Goal: Find contact information: Find contact information

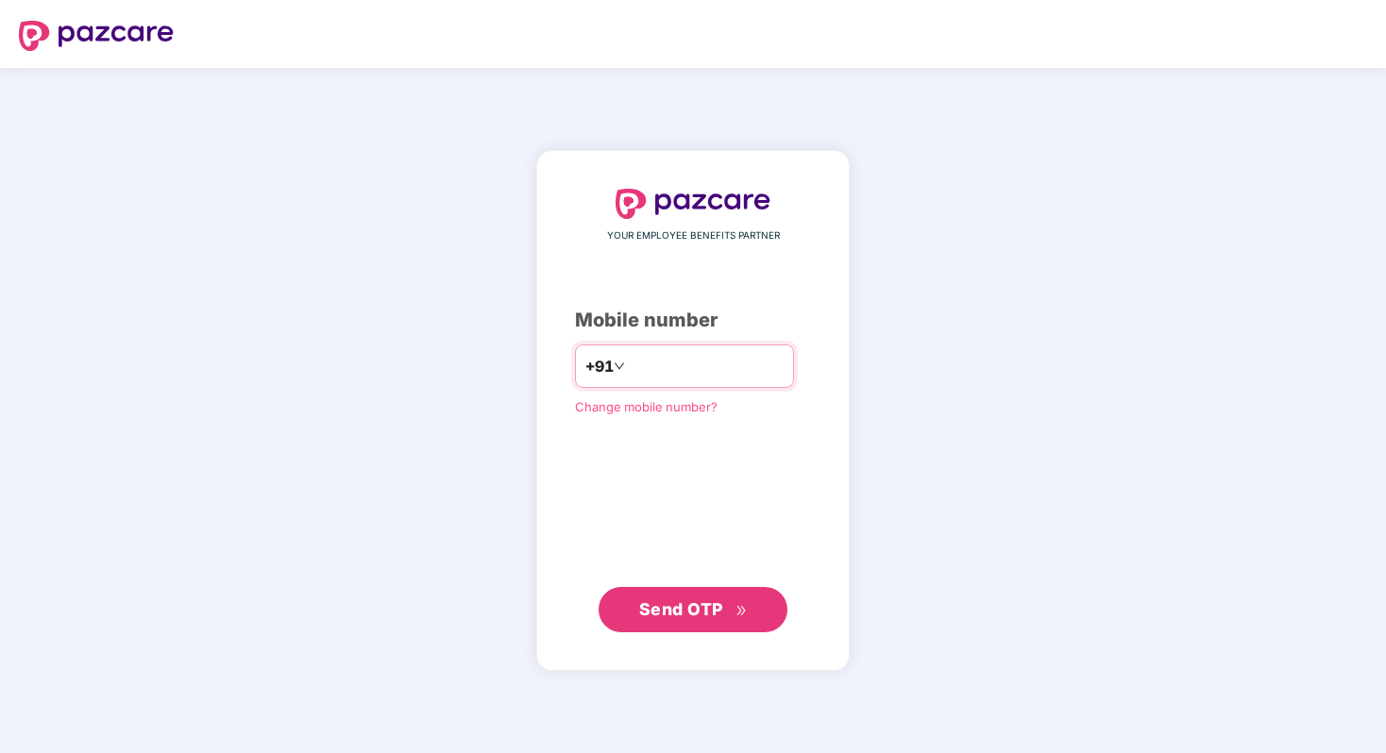
click at [672, 376] on input "number" at bounding box center [706, 366] width 155 height 30
type input "**********"
click at [707, 613] on span "Send OTP" at bounding box center [681, 609] width 84 height 20
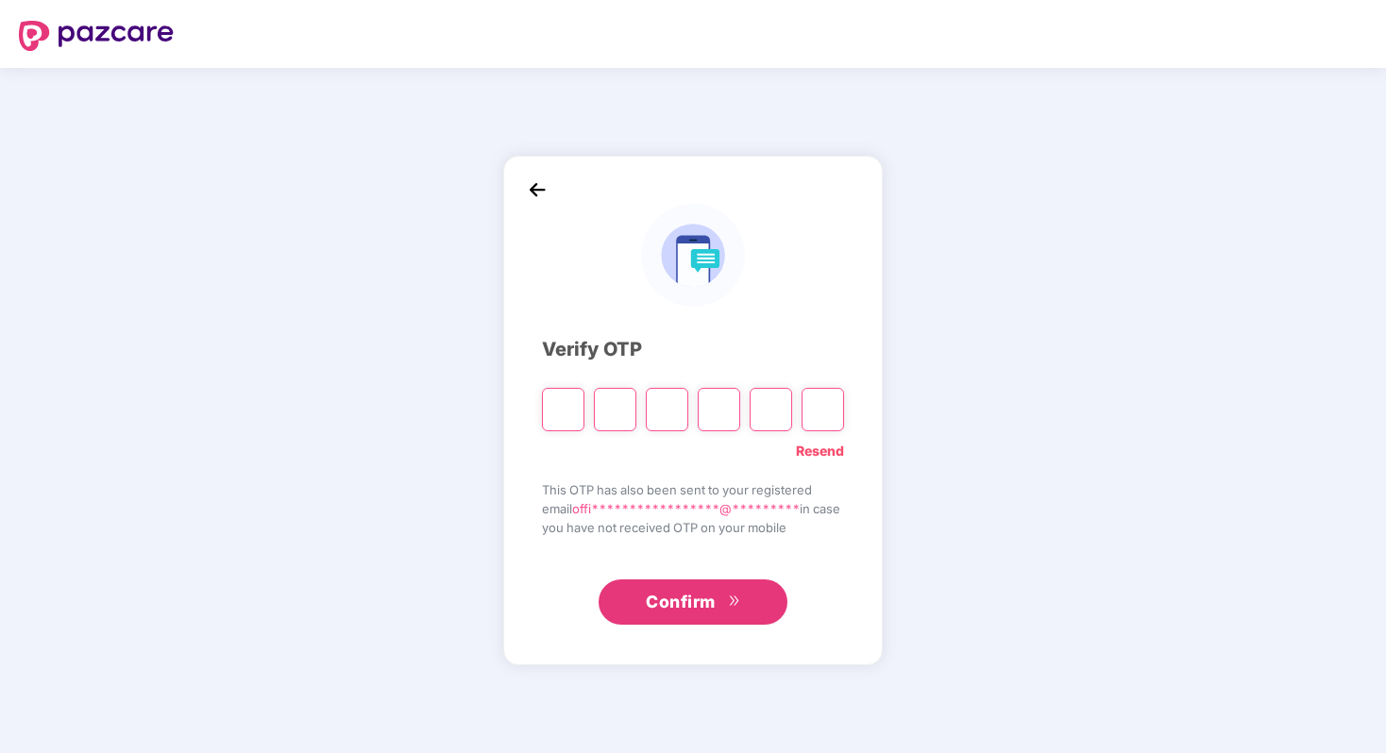
click at [514, 262] on div "**********" at bounding box center [692, 411] width 379 height 510
click at [556, 407] on input "Please enter verification code. Digit 1" at bounding box center [563, 409] width 42 height 43
type input "*"
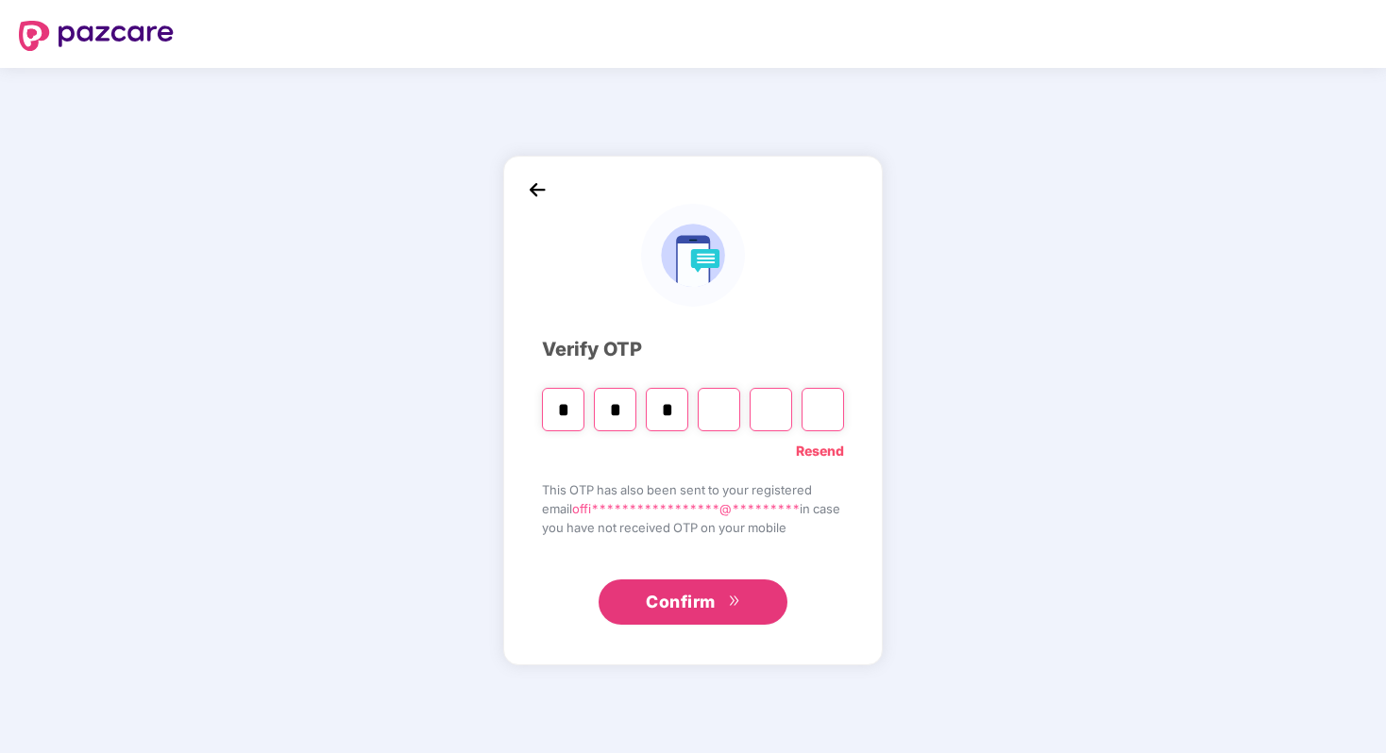
type input "*"
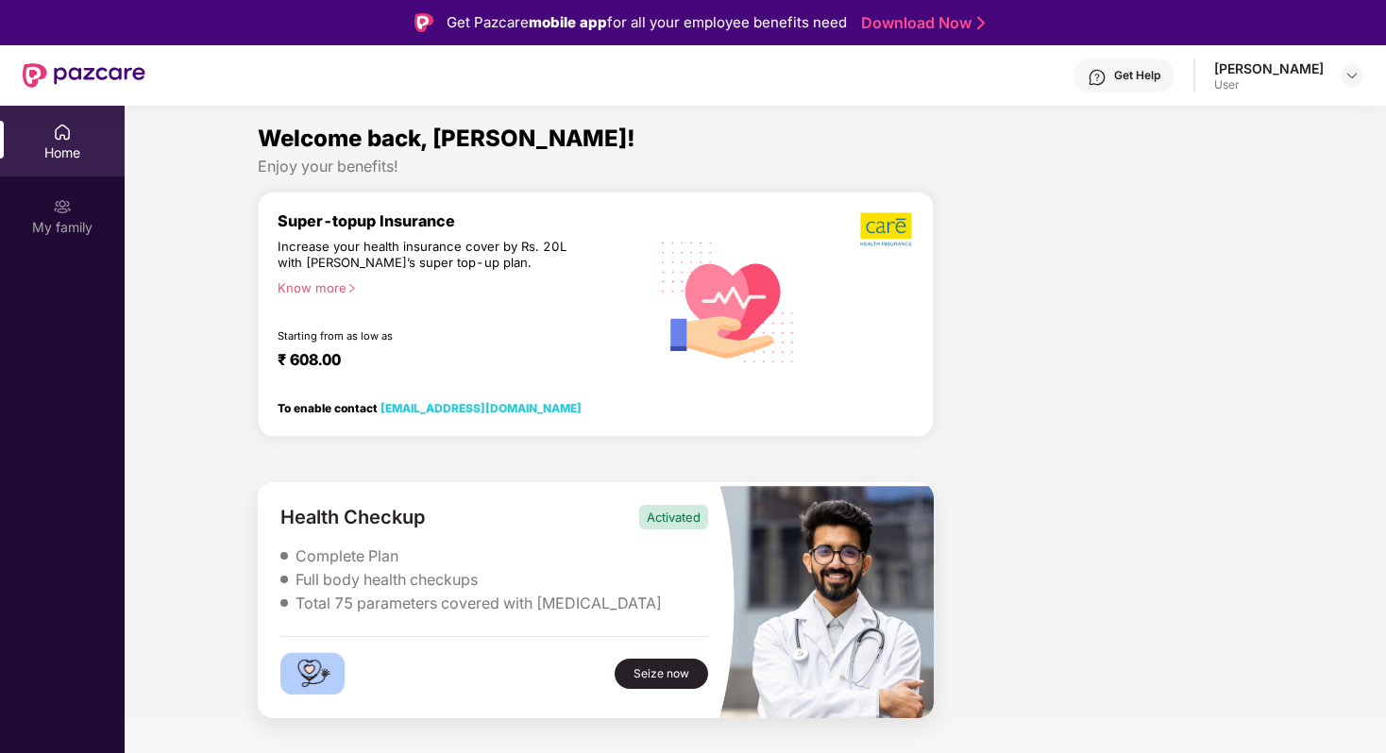
click at [1259, 77] on div "User" at bounding box center [1269, 84] width 110 height 15
click at [1349, 75] on img at bounding box center [1351, 75] width 15 height 15
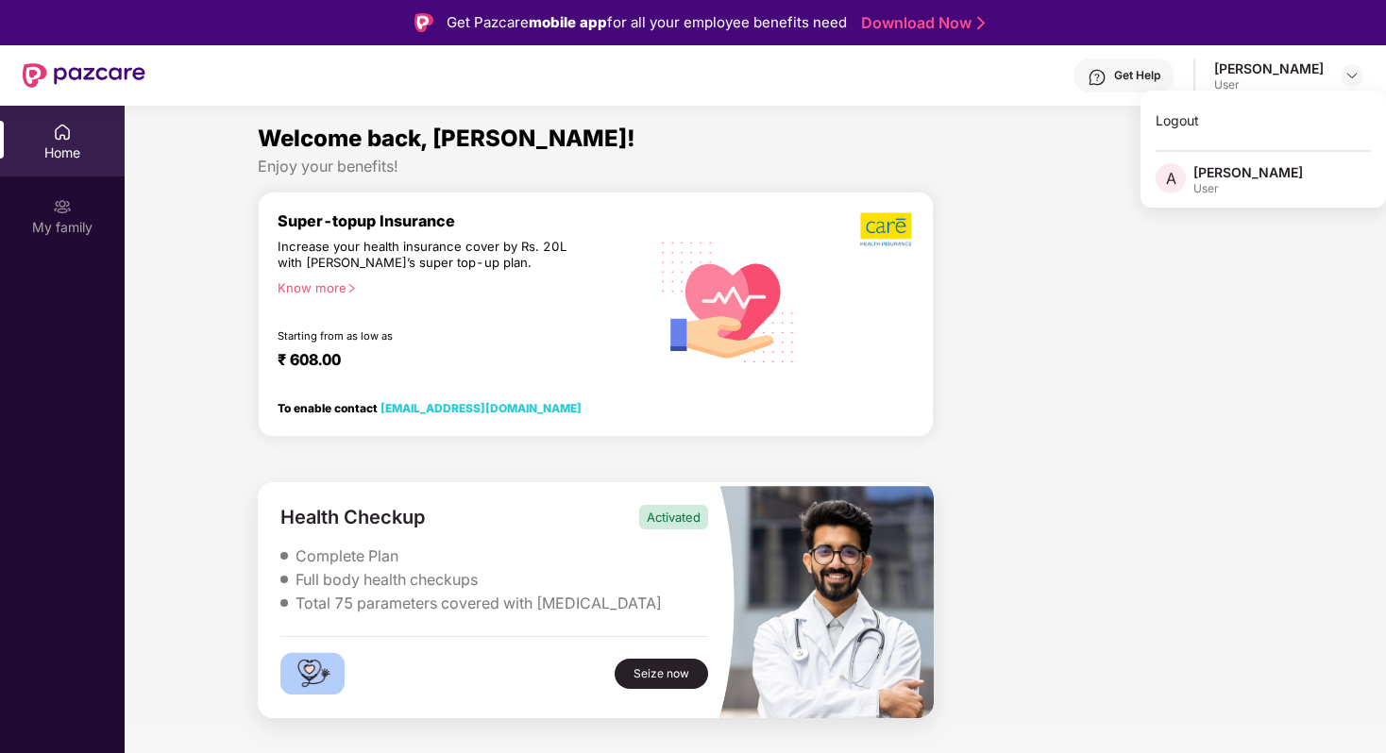
click at [1171, 208] on div "Logout A [PERSON_NAME] User" at bounding box center [1262, 149] width 245 height 117
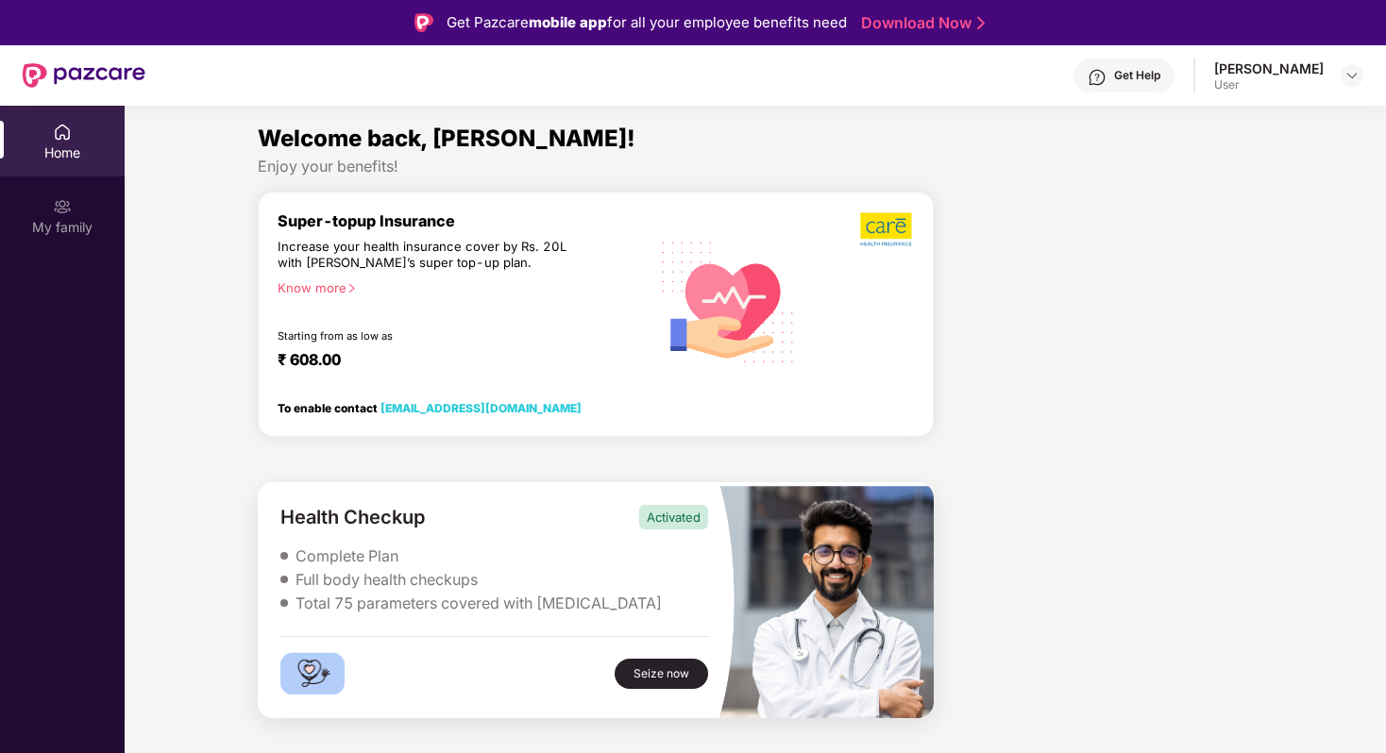
click at [1124, 262] on div at bounding box center [1100, 456] width 319 height 528
click at [72, 241] on div "My family" at bounding box center [62, 215] width 125 height 71
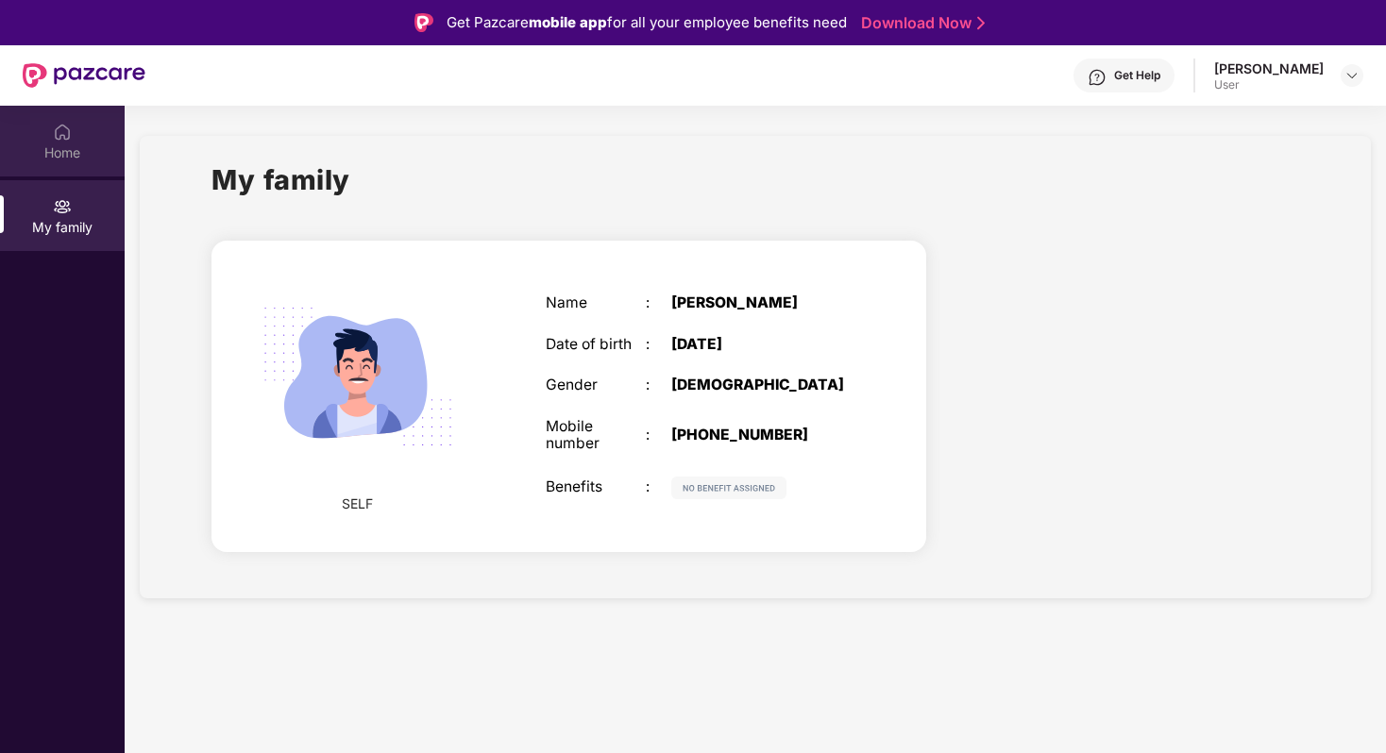
click at [55, 152] on div "Home" at bounding box center [62, 152] width 125 height 19
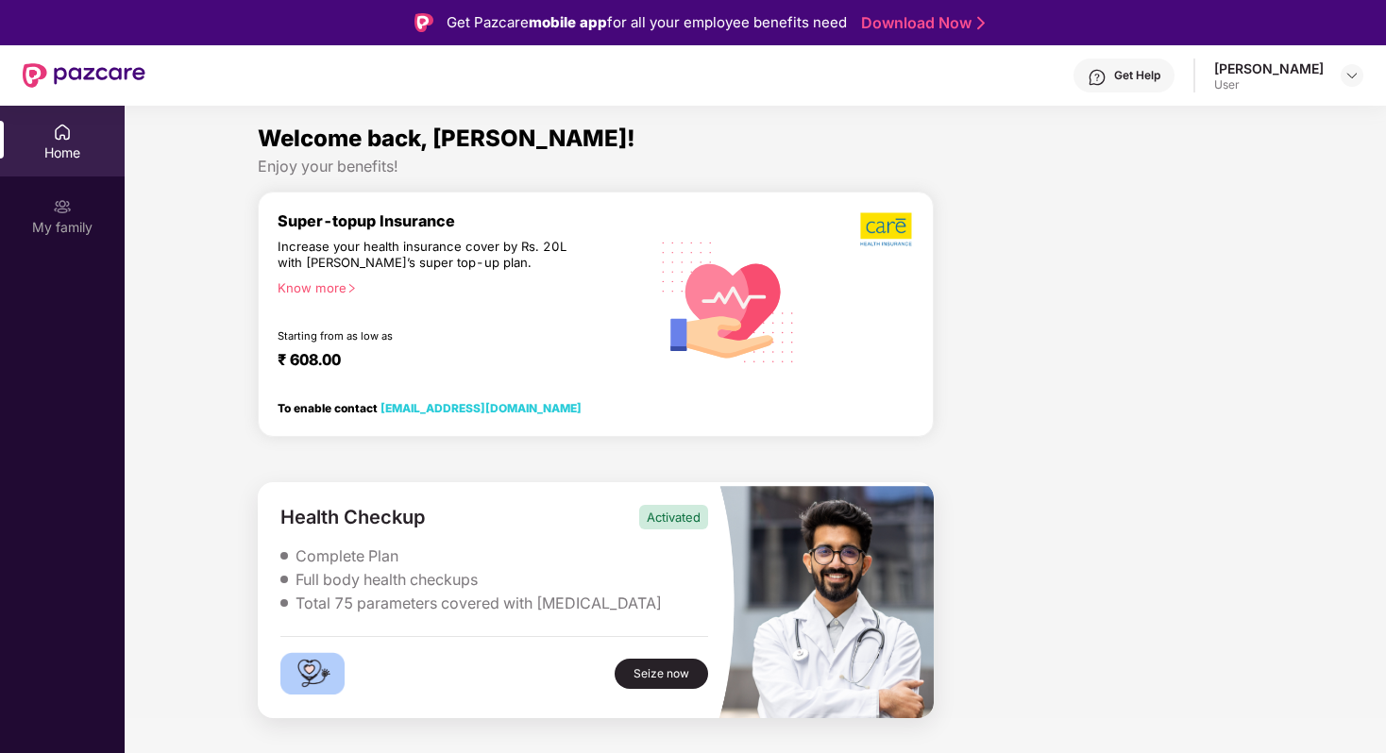
scroll to position [106, 0]
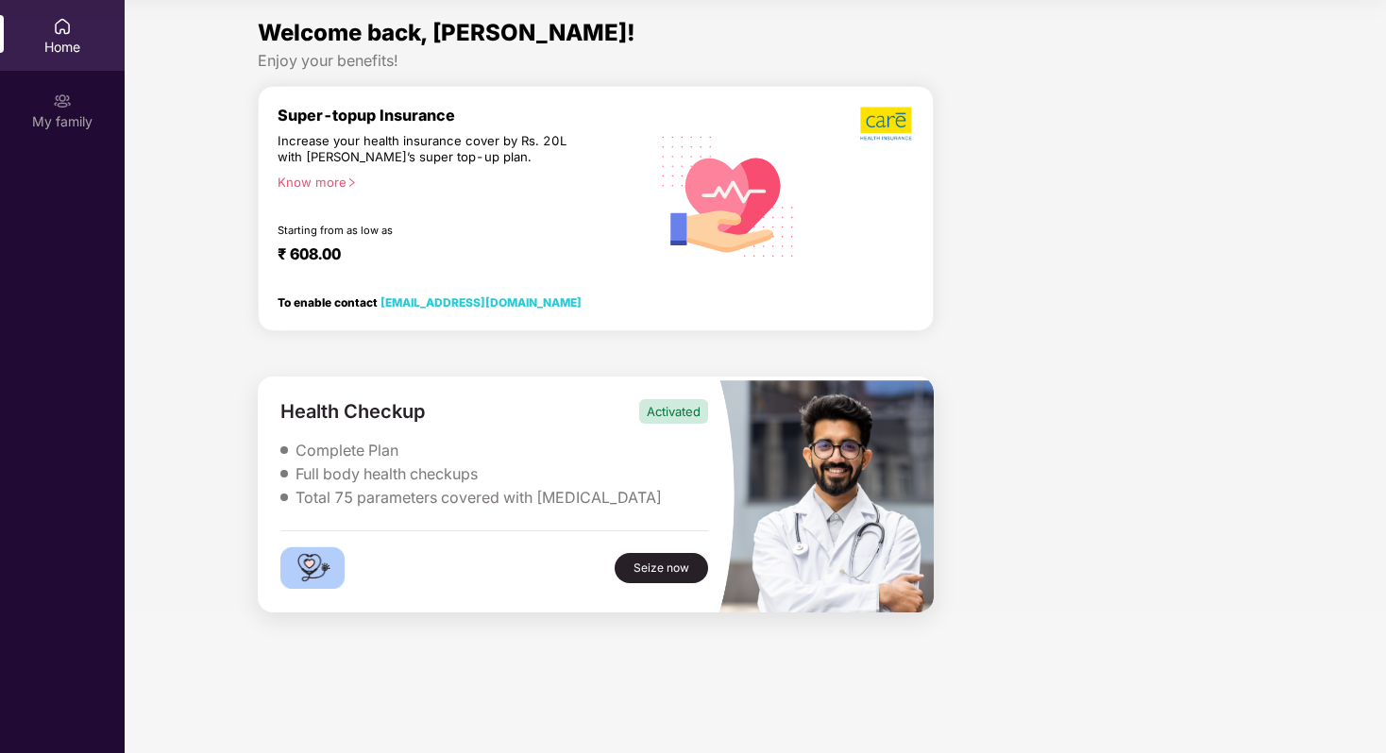
click at [587, 497] on div "Total 75 parameters covered with [MEDICAL_DATA]" at bounding box center [478, 498] width 366 height 20
click at [639, 418] on div "Activated" at bounding box center [673, 411] width 69 height 25
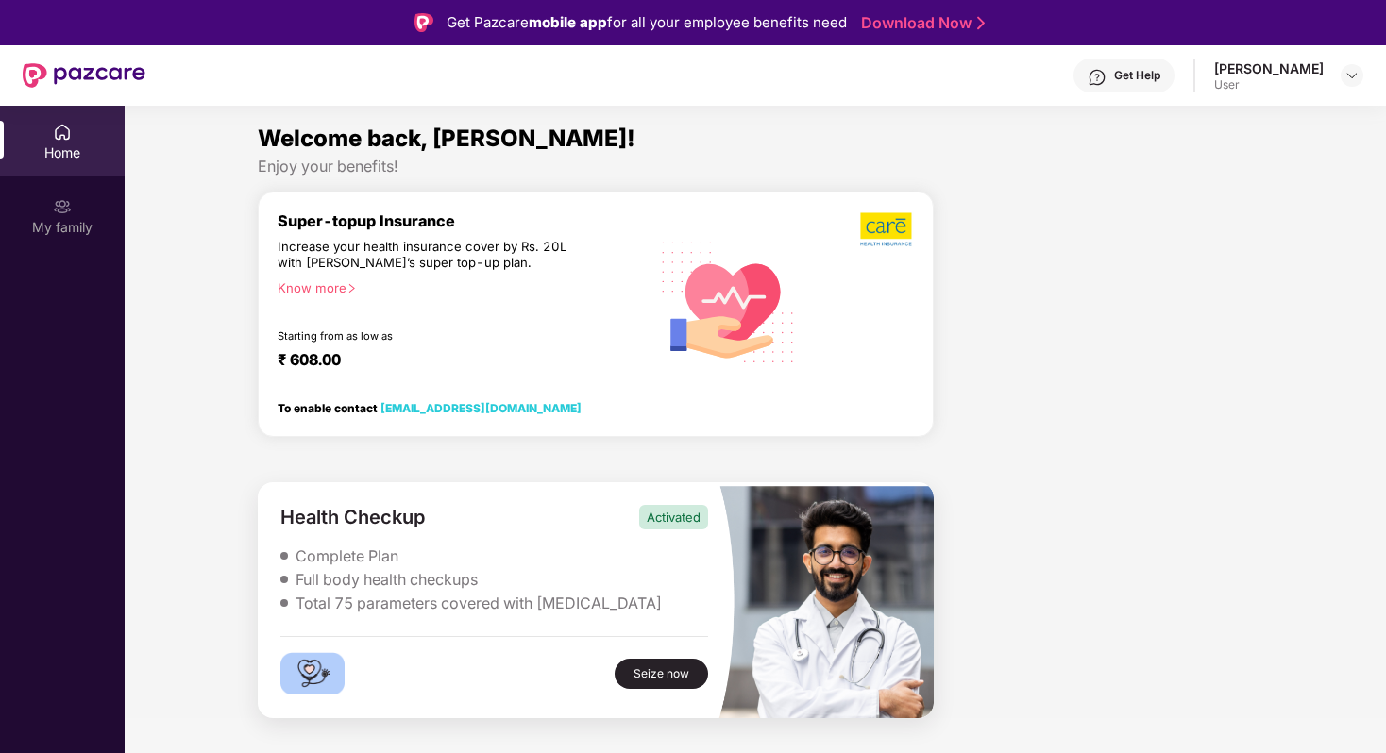
click at [1118, 82] on div "Get Help" at bounding box center [1137, 75] width 46 height 15
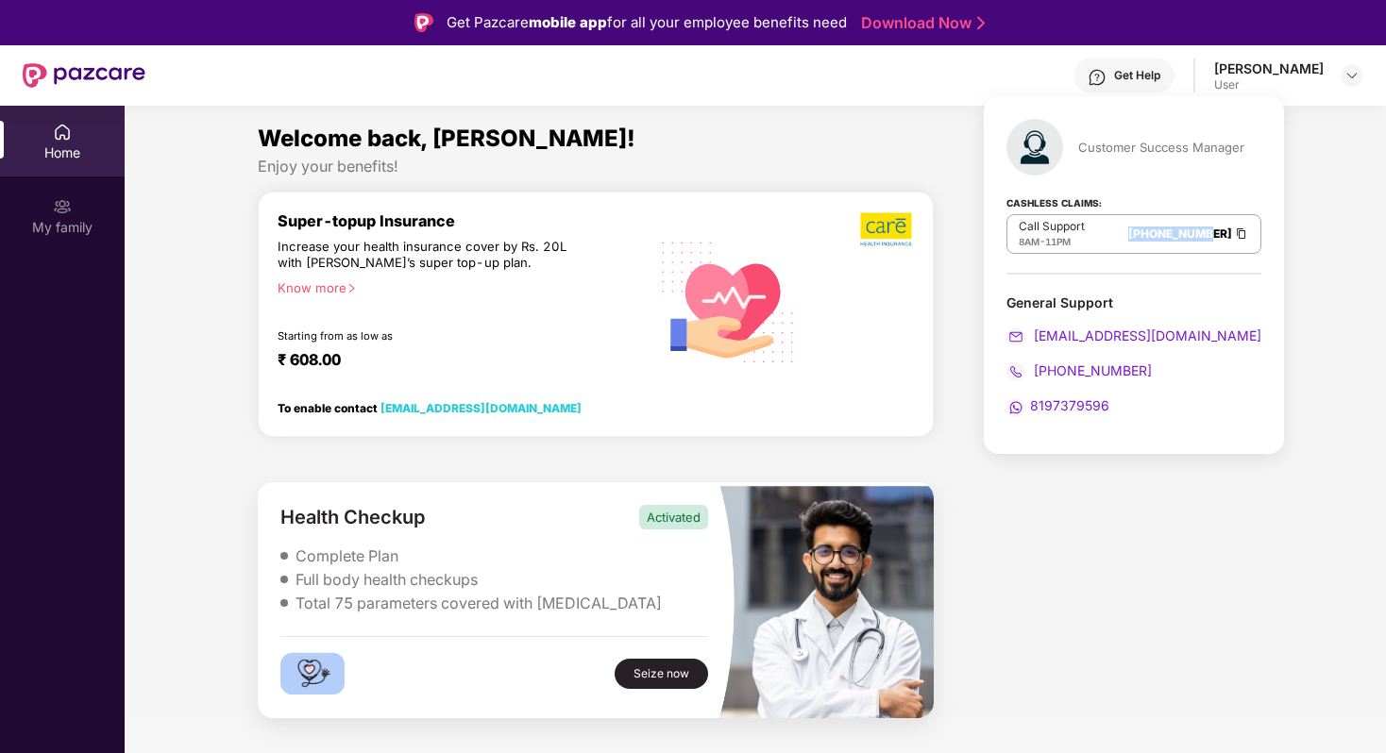
drag, startPoint x: 1116, startPoint y: 234, endPoint x: 1201, endPoint y: 227, distance: 85.3
click at [1201, 227] on div "Call Support 8AM - 11PM [PHONE_NUMBER]" at bounding box center [1133, 234] width 255 height 40
click at [1110, 248] on div "Call Support 8AM - 11PM [PHONE_NUMBER]" at bounding box center [1133, 234] width 255 height 40
drag, startPoint x: 1142, startPoint y: 365, endPoint x: 1034, endPoint y: 363, distance: 108.6
click at [1034, 364] on div "[PHONE_NUMBER]" at bounding box center [1133, 371] width 255 height 21
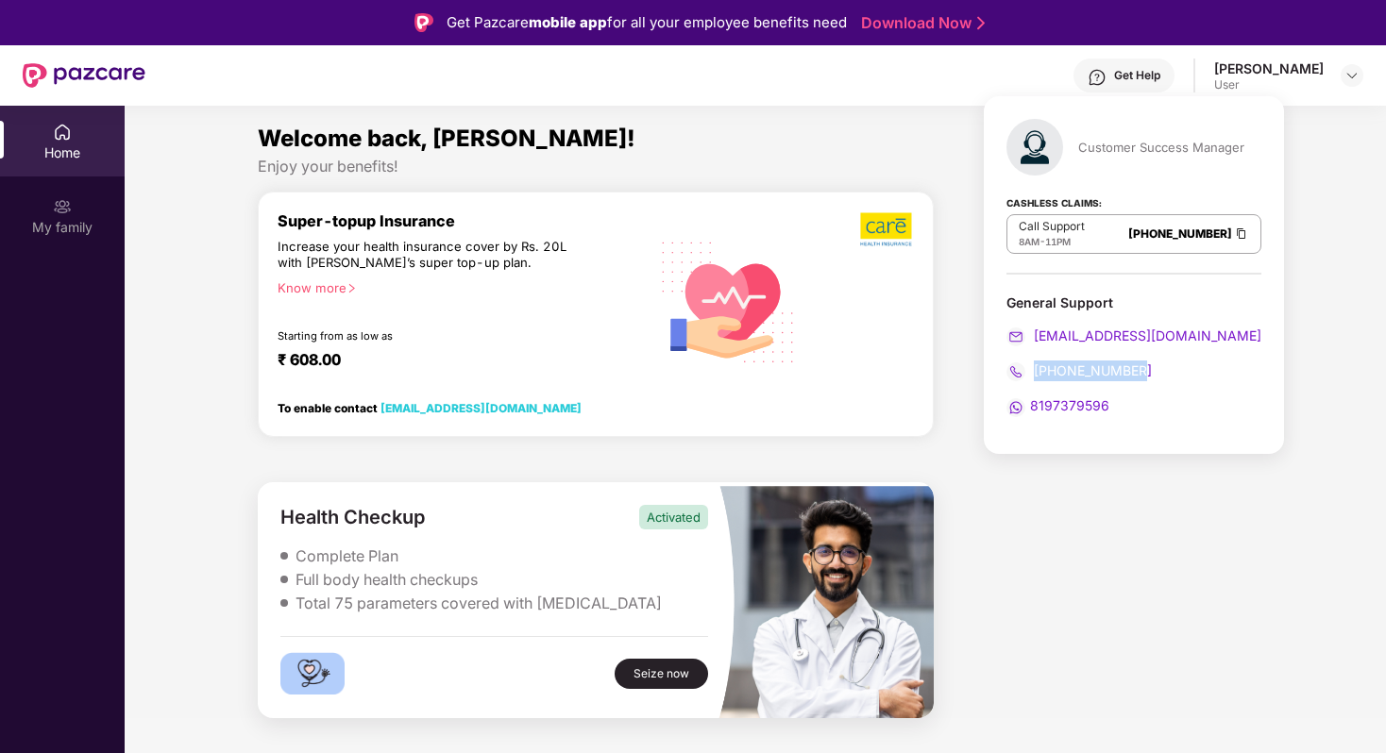
click at [1047, 363] on span "[PHONE_NUMBER]" at bounding box center [1091, 371] width 122 height 16
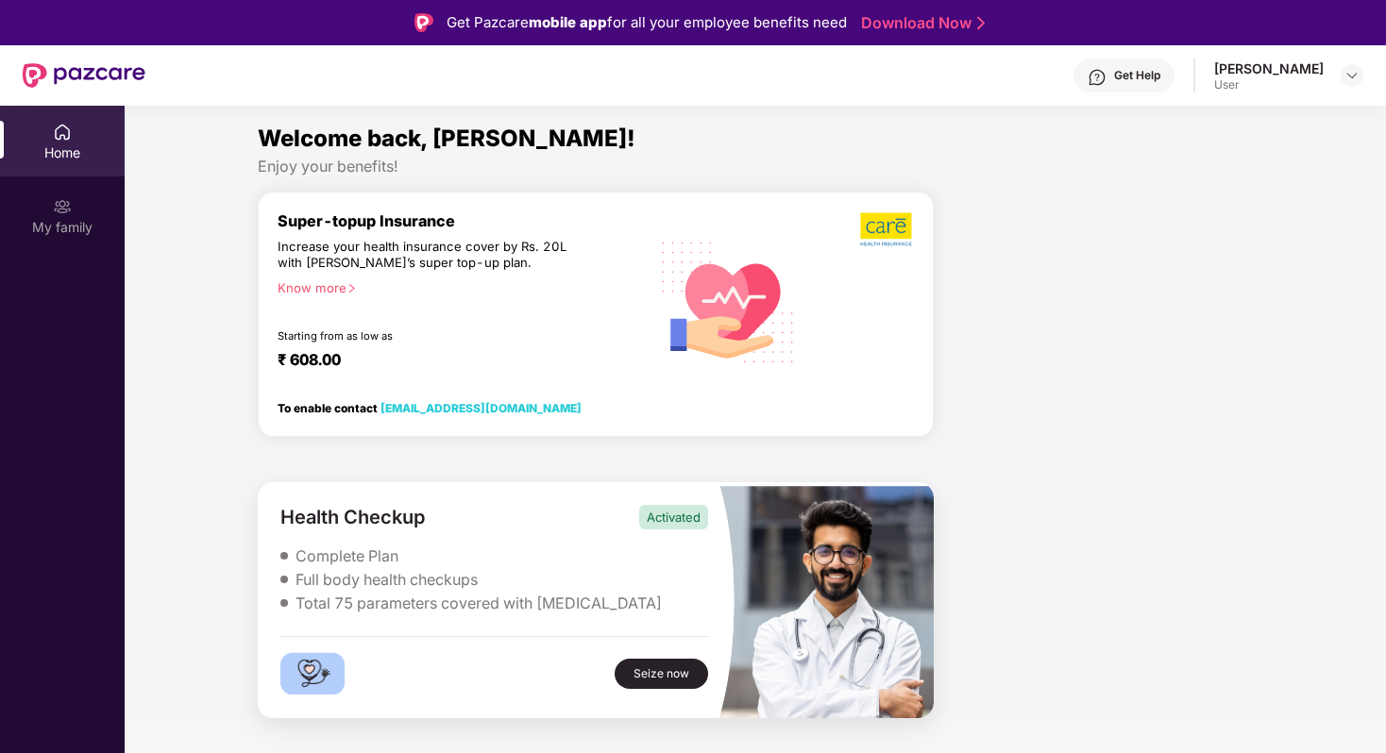
click at [868, 225] on img at bounding box center [887, 229] width 54 height 36
click at [837, 306] on div at bounding box center [861, 301] width 106 height 180
click at [838, 338] on div at bounding box center [861, 301] width 106 height 180
click at [1008, 347] on div at bounding box center [1100, 456] width 319 height 528
